Goal: Check status: Check status

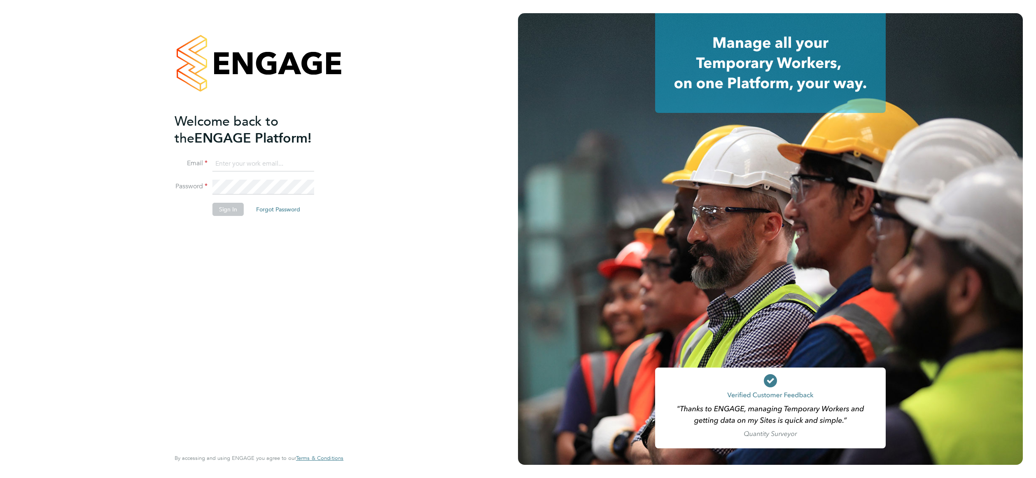
type input "rgavris@psrsolutions.co.uk"
click at [227, 215] on button "Sign In" at bounding box center [227, 209] width 31 height 13
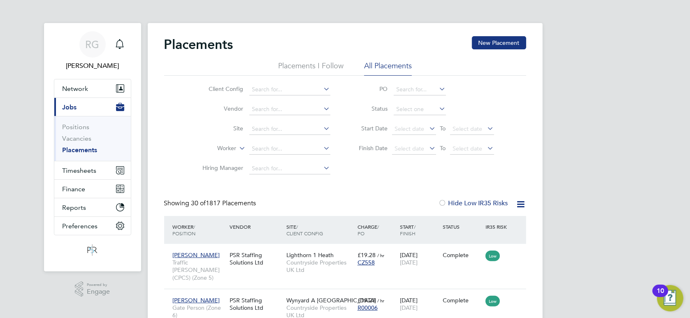
drag, startPoint x: 980, startPoint y: 1, endPoint x: 679, endPoint y: 104, distance: 317.7
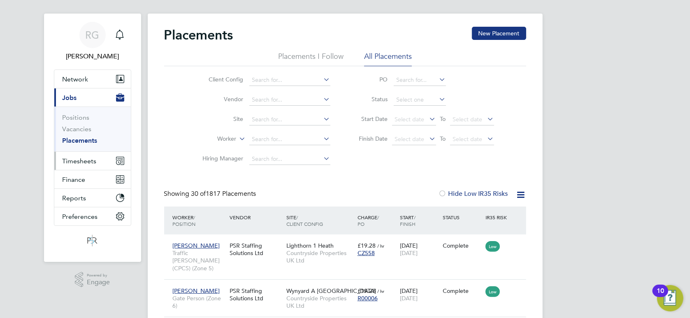
click at [82, 161] on span "Timesheets" at bounding box center [80, 161] width 34 height 8
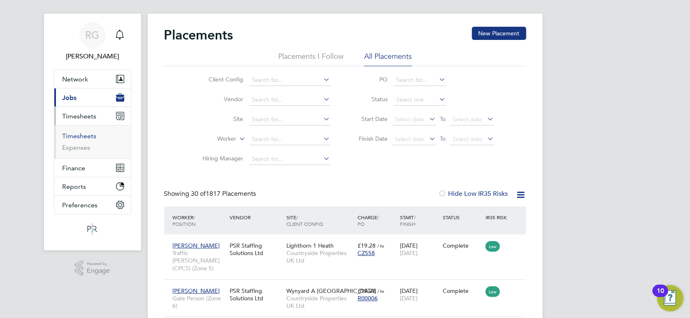
click at [79, 137] on link "Timesheets" at bounding box center [80, 136] width 34 height 8
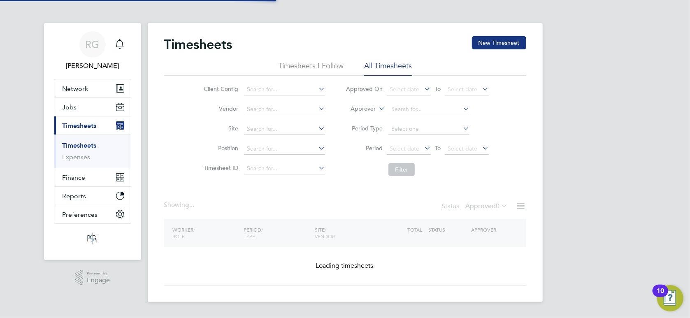
click at [79, 147] on link "Timesheets" at bounding box center [80, 146] width 34 height 8
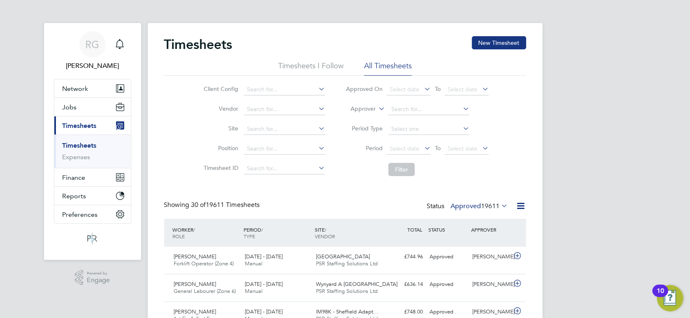
click at [79, 147] on link "Timesheets" at bounding box center [80, 146] width 34 height 8
click at [376, 110] on li "Approver" at bounding box center [418, 110] width 164 height 20
click at [370, 110] on label "Approver" at bounding box center [357, 109] width 37 height 8
click at [352, 121] on li "Worker" at bounding box center [356, 118] width 40 height 11
click at [394, 114] on input at bounding box center [429, 110] width 81 height 12
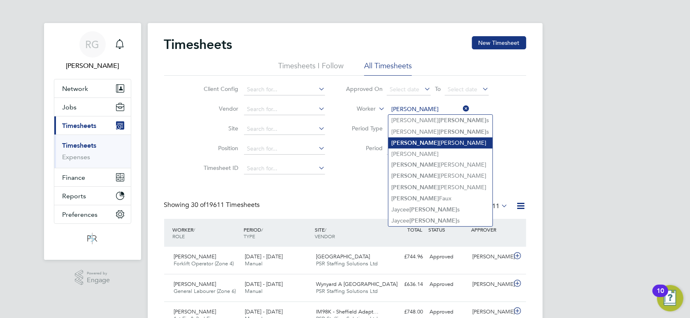
click at [407, 140] on b "[PERSON_NAME]" at bounding box center [416, 143] width 48 height 7
type input "[PERSON_NAME]"
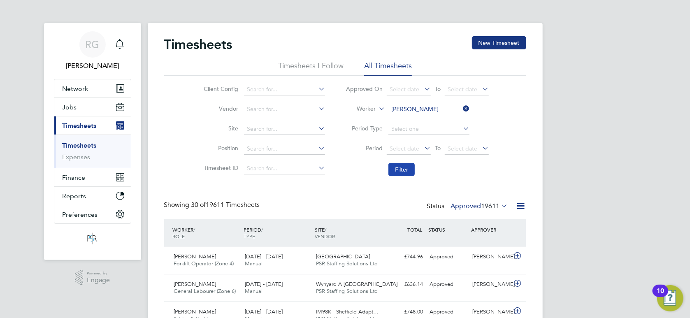
click at [399, 168] on button "Filter" at bounding box center [402, 169] width 26 height 13
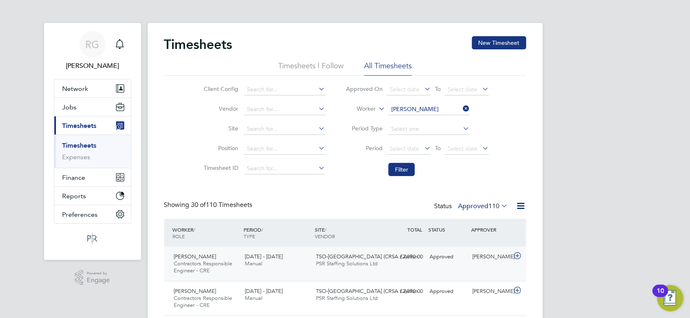
click at [288, 266] on div "[DATE] - [DATE] Manual" at bounding box center [277, 260] width 71 height 21
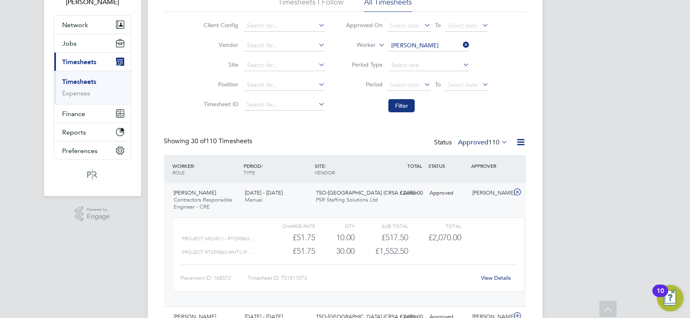
click at [504, 276] on link "View Details" at bounding box center [496, 278] width 30 height 7
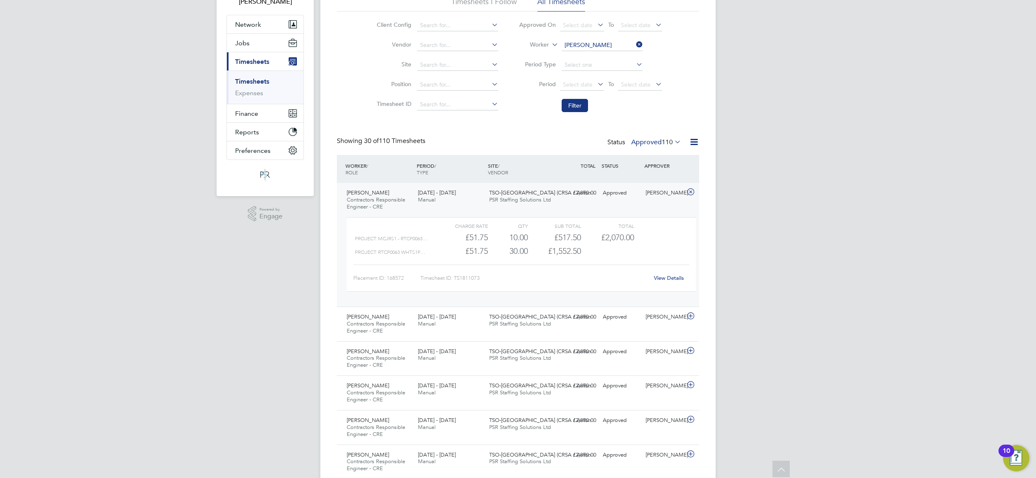
scroll to position [4, 4]
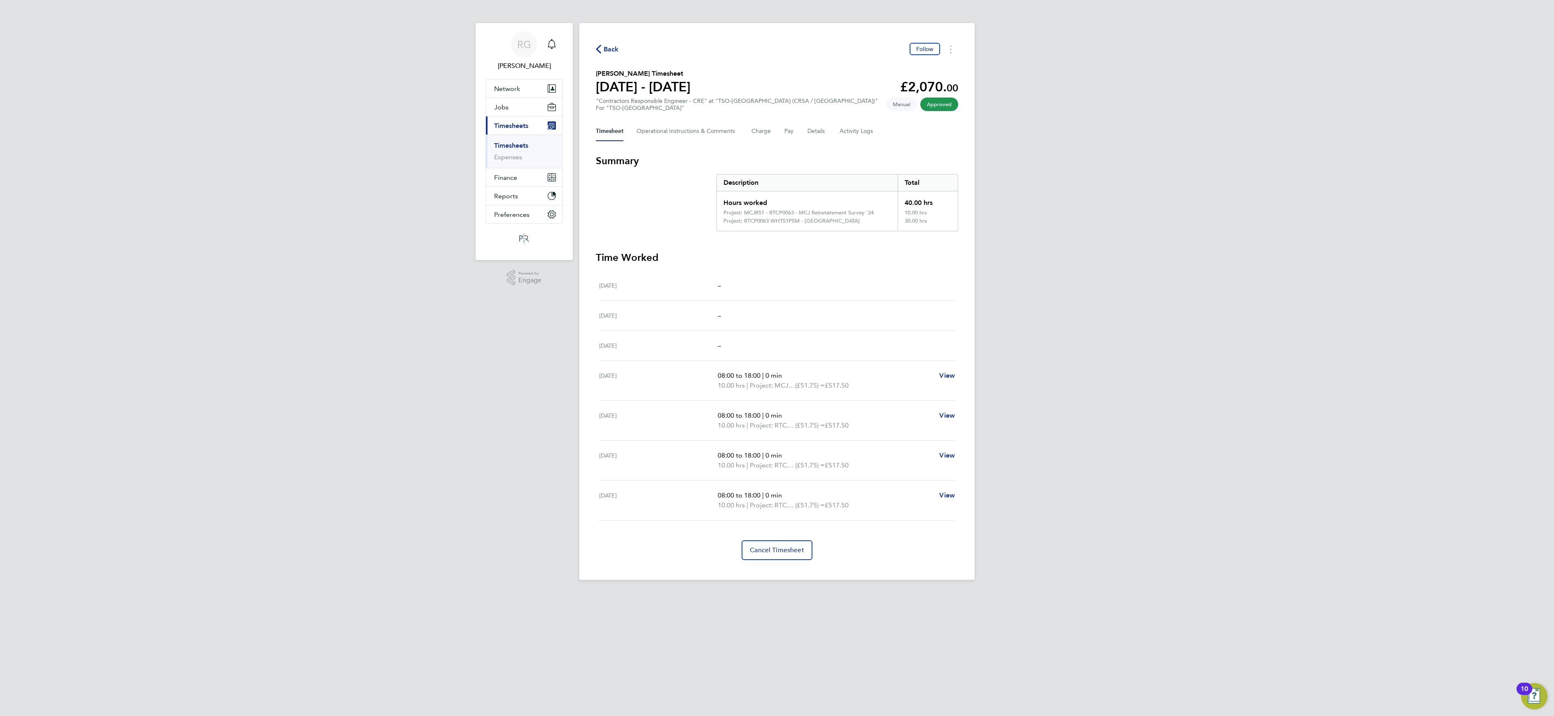
drag, startPoint x: 690, startPoint y: 12, endPoint x: 1531, endPoint y: 251, distance: 874.0
click at [690, 251] on div "RG Raluca Gavris Notifications Applications: Network Team Members Businesses Si…" at bounding box center [777, 296] width 1554 height 593
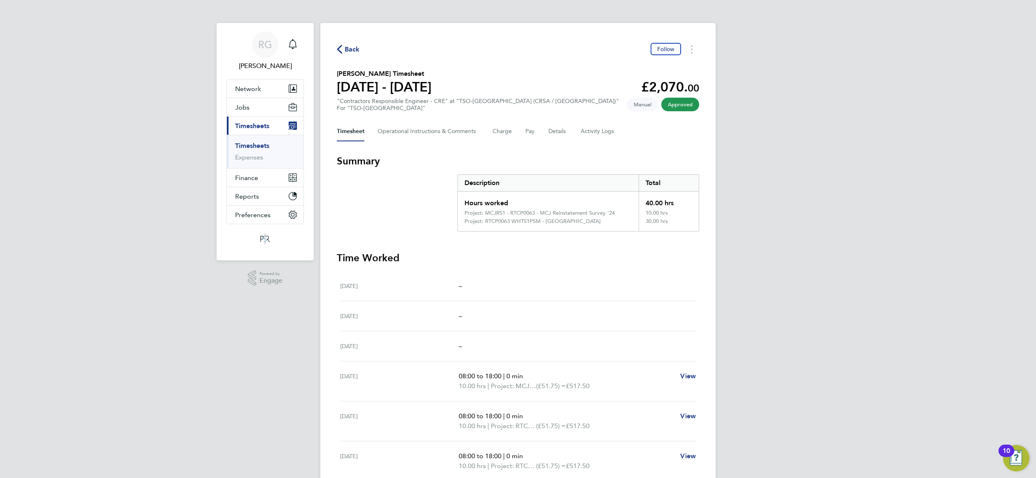
drag, startPoint x: 1471, startPoint y: 1, endPoint x: 1009, endPoint y: 180, distance: 496.2
click at [690, 180] on div "RG Raluca Gavris Notifications Applications: Network Team Members Businesses Si…" at bounding box center [518, 296] width 1036 height 593
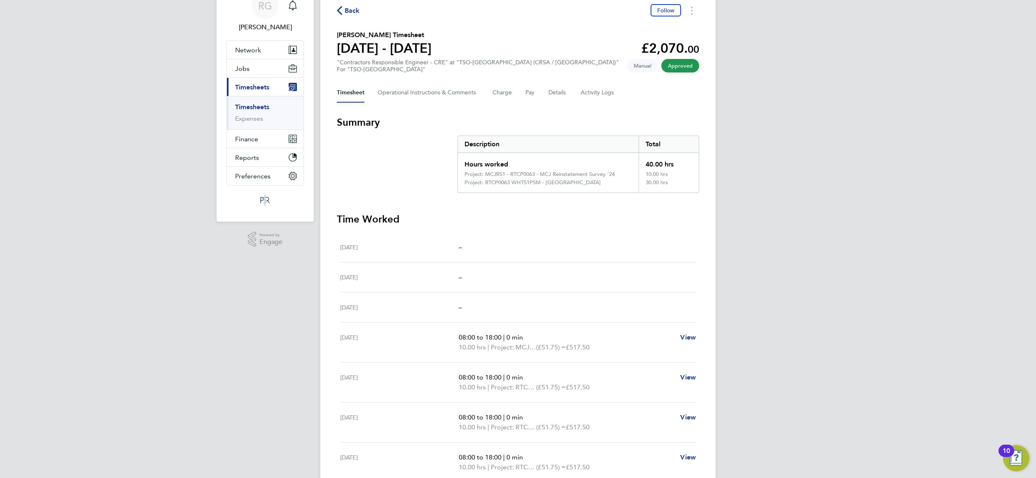
scroll to position [116, 0]
